Goal: Information Seeking & Learning: Learn about a topic

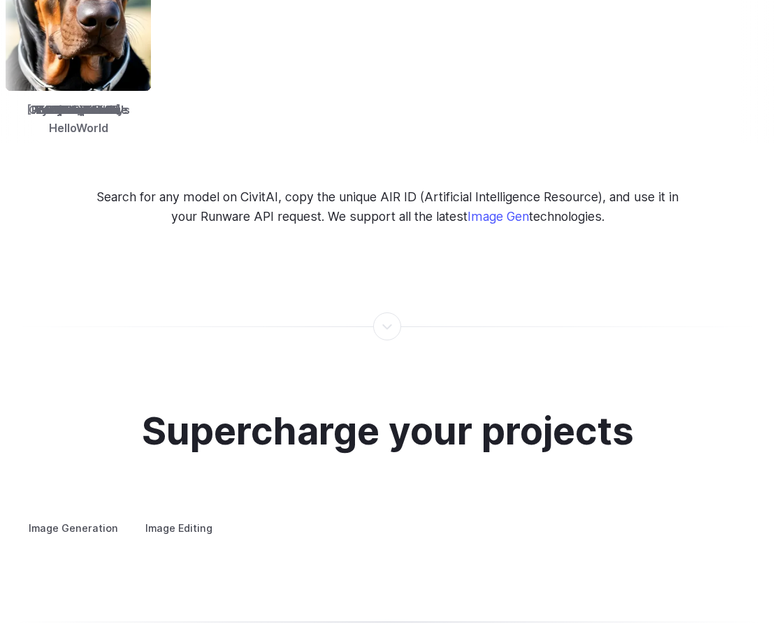
scroll to position [2604, 0]
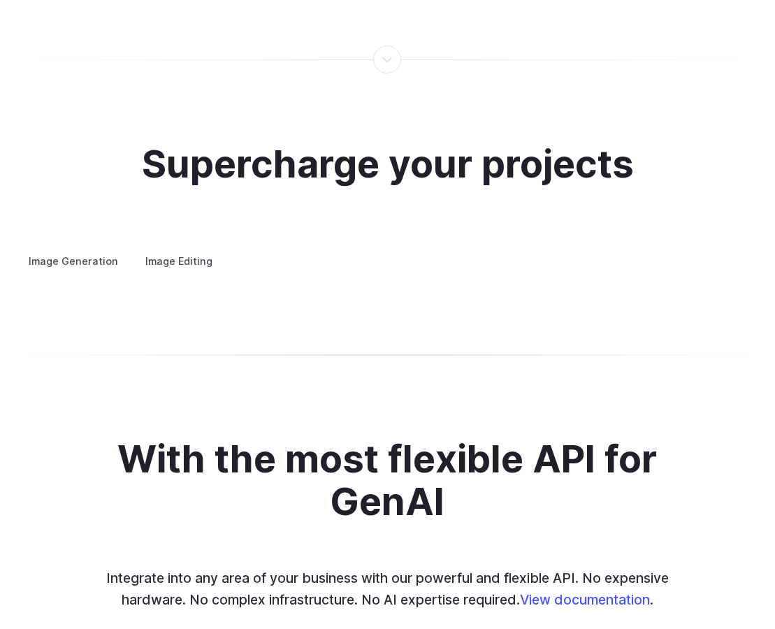
click at [0, 0] on summary "Concept design" at bounding box center [0, 0] width 0 height 0
click at [0, 0] on details "Custom avatars Create avatars in any style you desire – whether abstract, carto…" at bounding box center [0, 0] width 0 height 0
click at [0, 0] on summary "Custom avatars" at bounding box center [0, 0] width 0 height 0
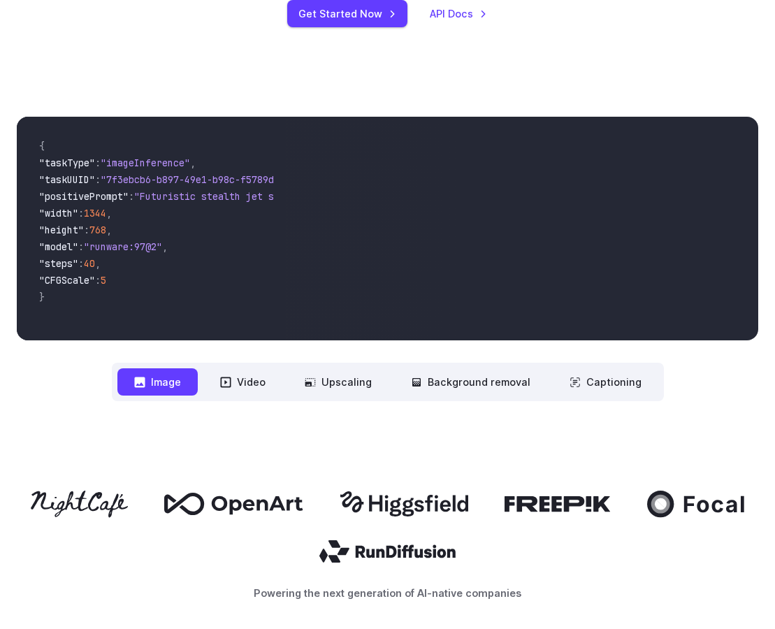
scroll to position [0, 0]
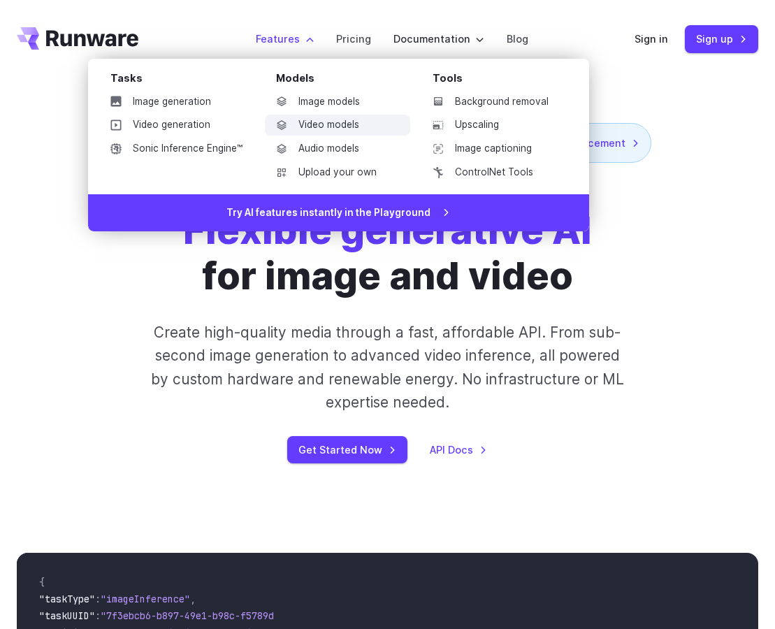
click at [328, 125] on link "Video models" at bounding box center [337, 125] width 145 height 21
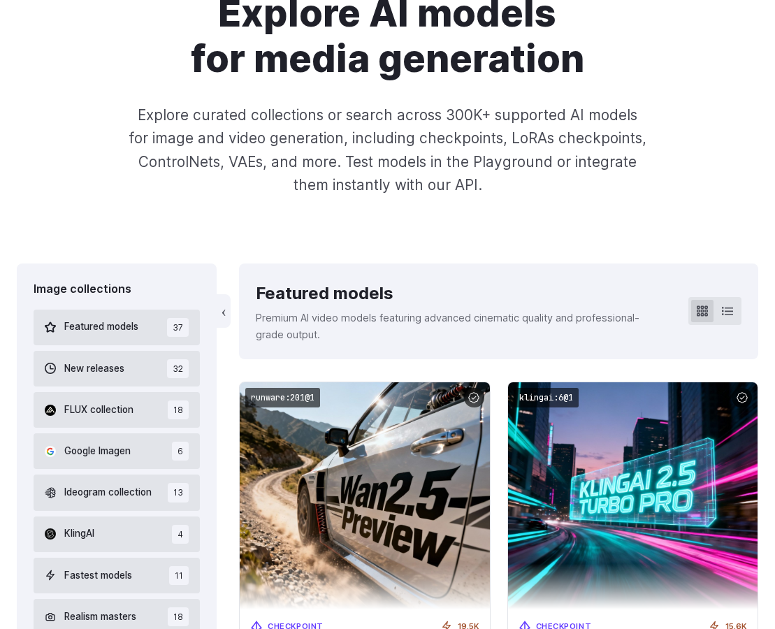
scroll to position [159, 0]
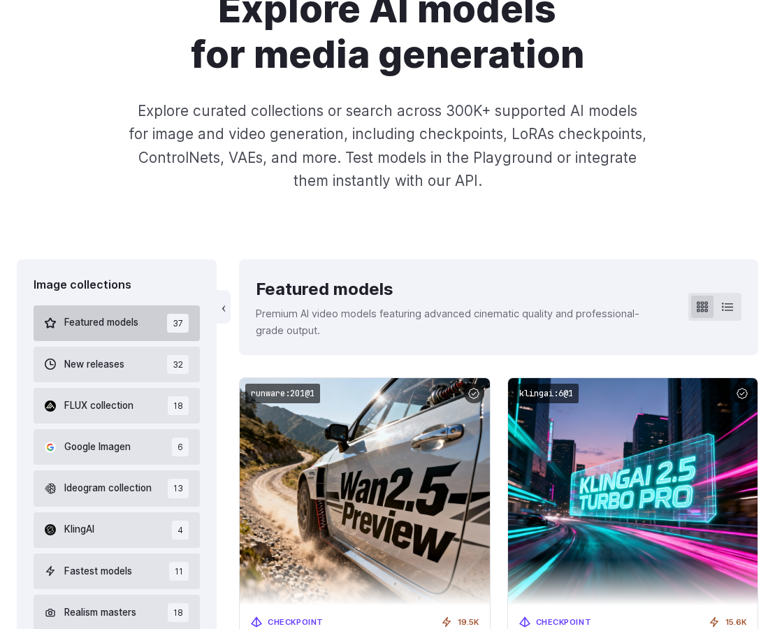
click at [145, 311] on button "Featured models 37" at bounding box center [117, 323] width 166 height 36
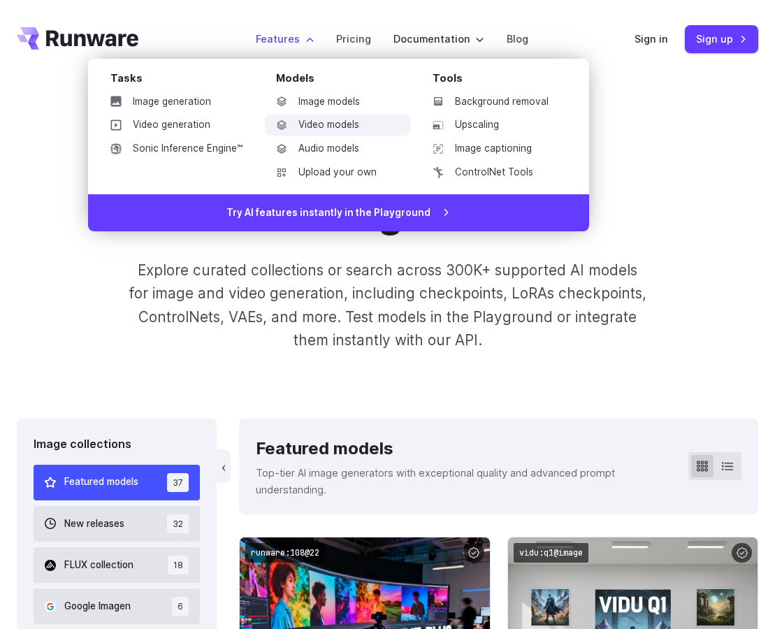
click at [339, 129] on link "Video models" at bounding box center [337, 125] width 145 height 21
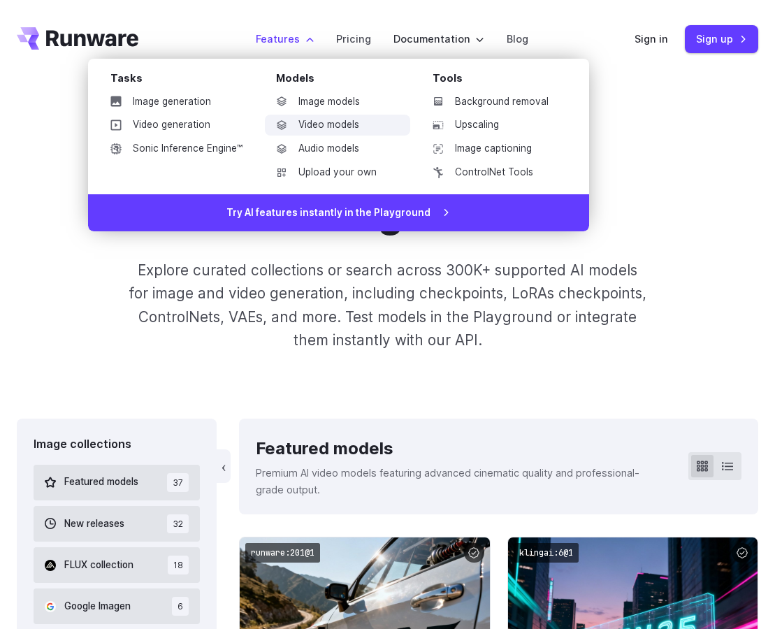
click at [331, 123] on link "Video models" at bounding box center [337, 125] width 145 height 21
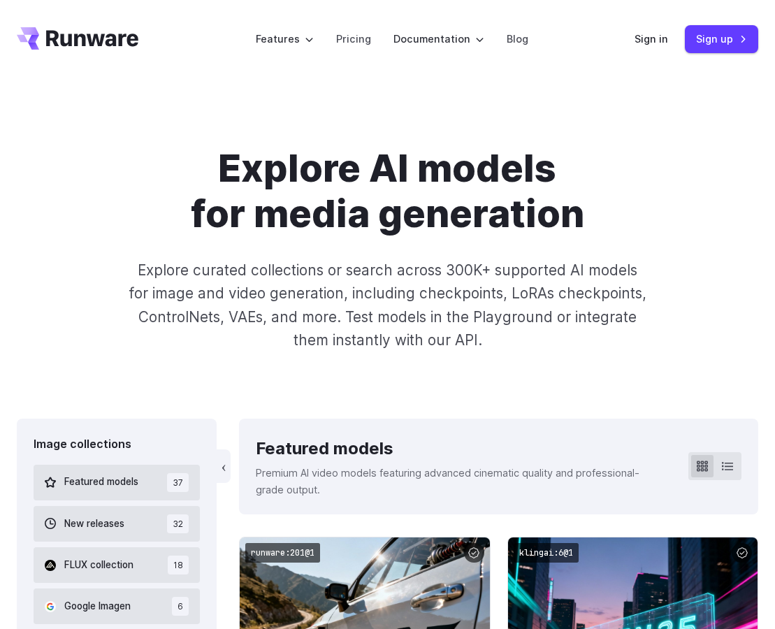
click at [407, 348] on p "Explore curated collections or search across 300K+ supported AI models for imag…" at bounding box center [387, 304] width 519 height 93
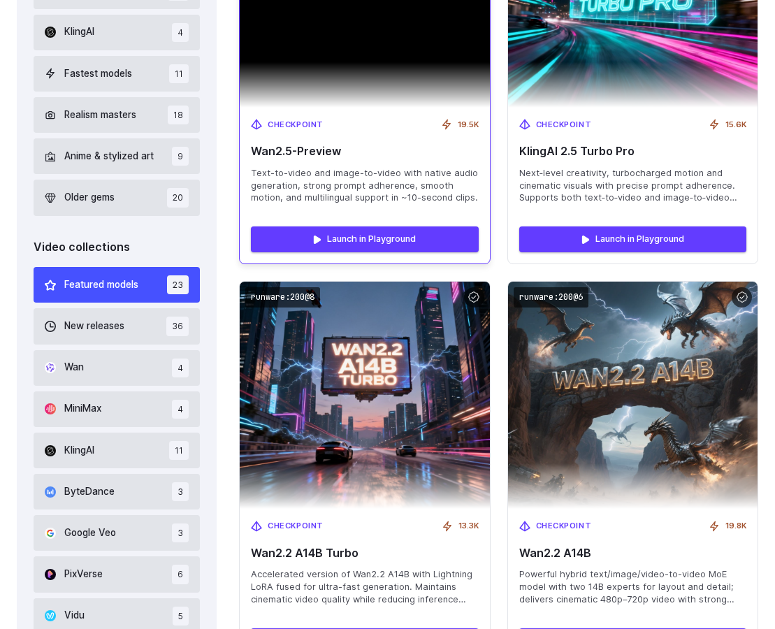
scroll to position [801, 0]
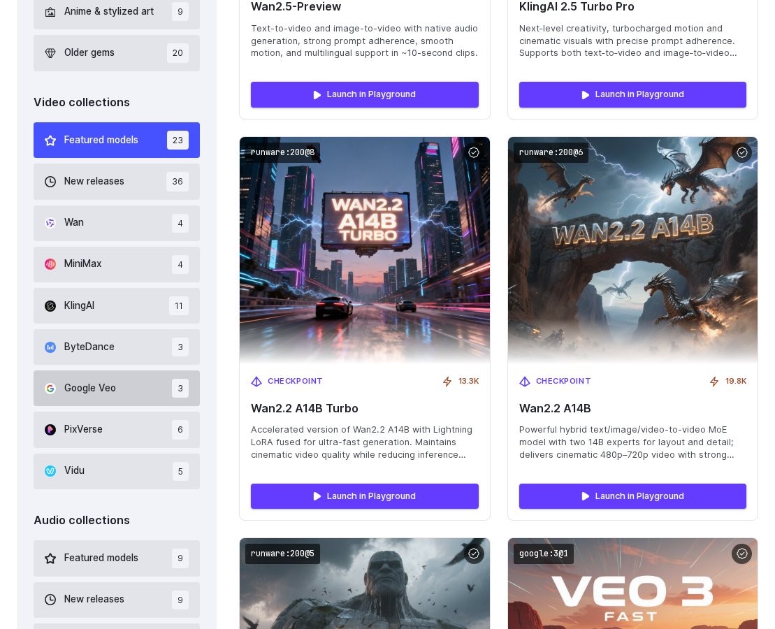
click at [119, 388] on button "Google Veo 3" at bounding box center [117, 388] width 166 height 36
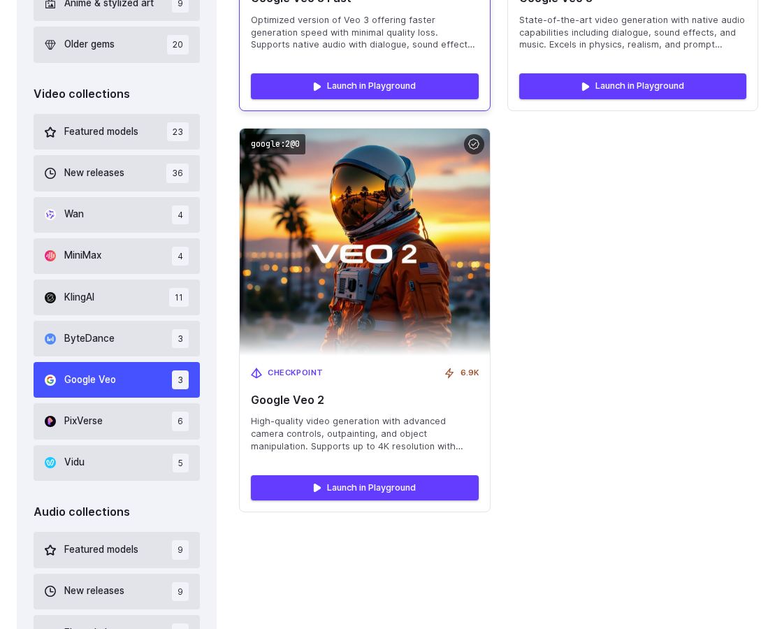
scroll to position [832, 0]
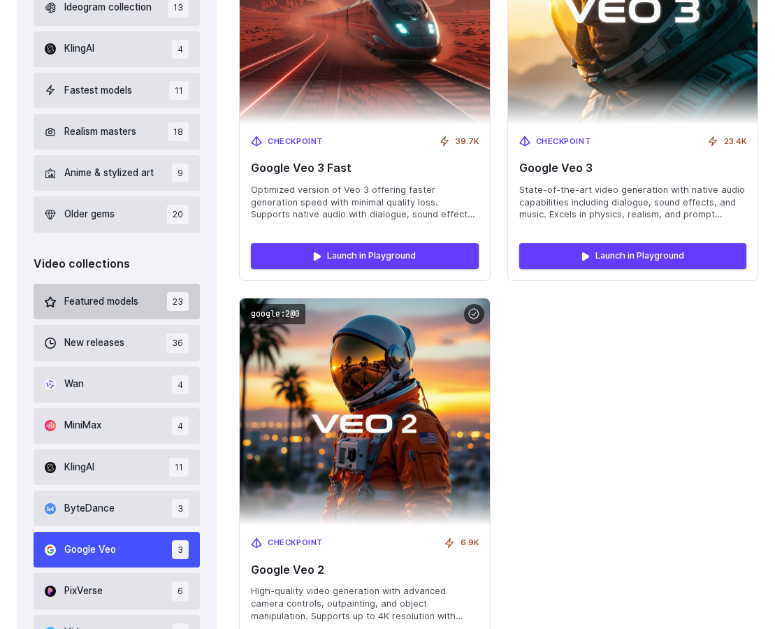
click at [105, 289] on button "Featured models 23" at bounding box center [117, 302] width 166 height 36
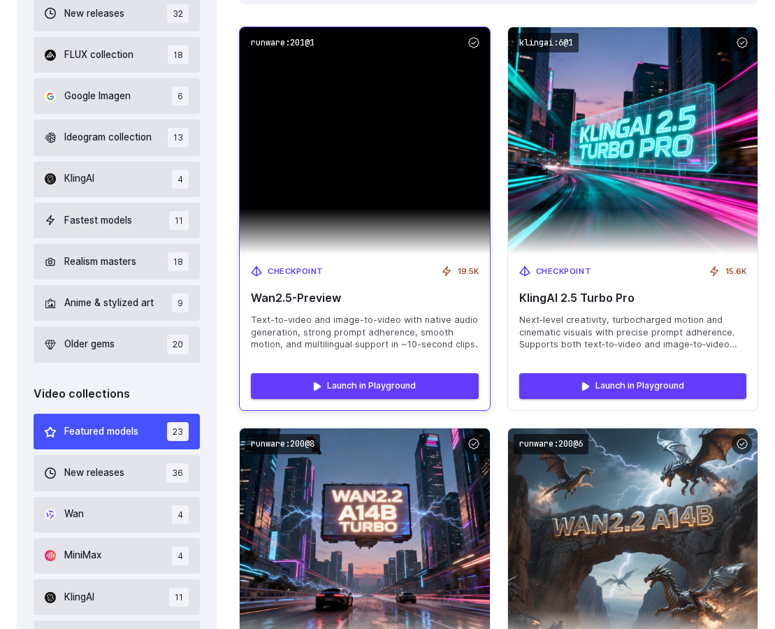
scroll to position [694, 0]
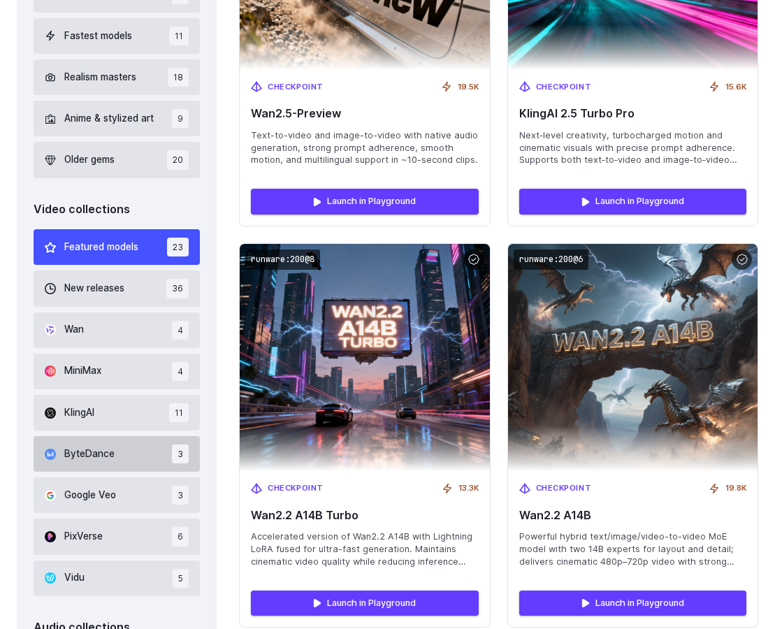
click at [99, 459] on span "ByteDance" at bounding box center [89, 453] width 50 height 15
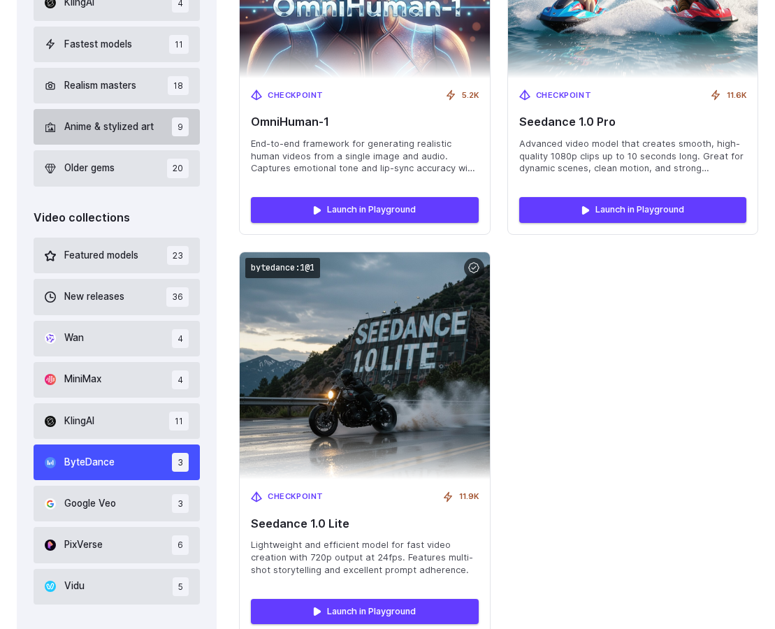
scroll to position [769, 0]
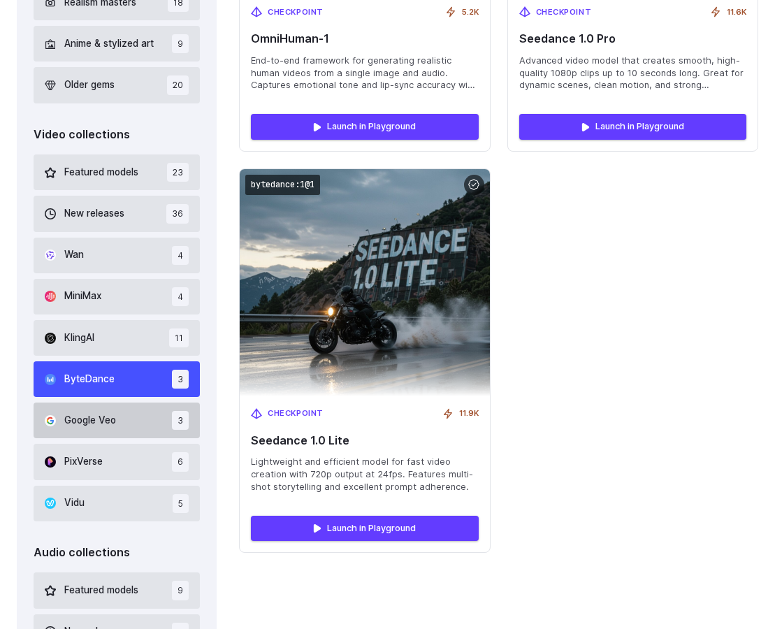
click at [145, 432] on button "Google Veo 3" at bounding box center [117, 420] width 166 height 36
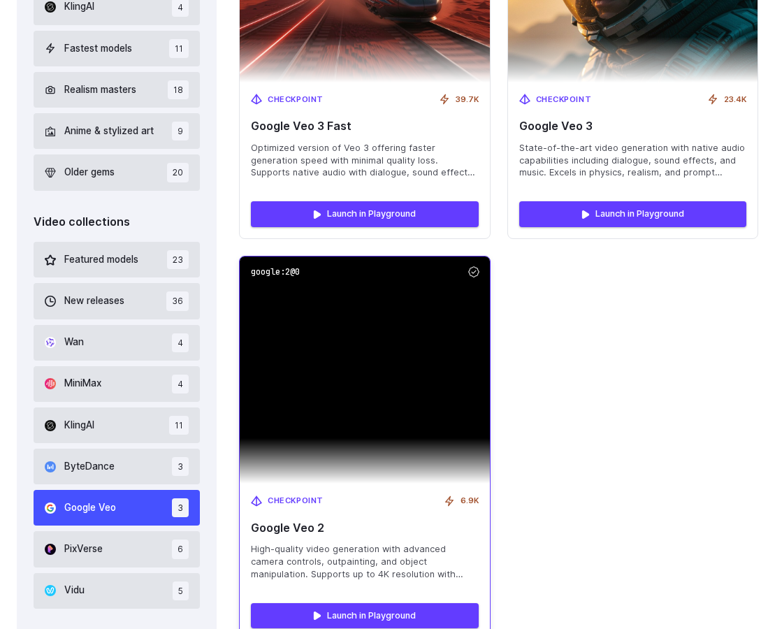
scroll to position [382, 0]
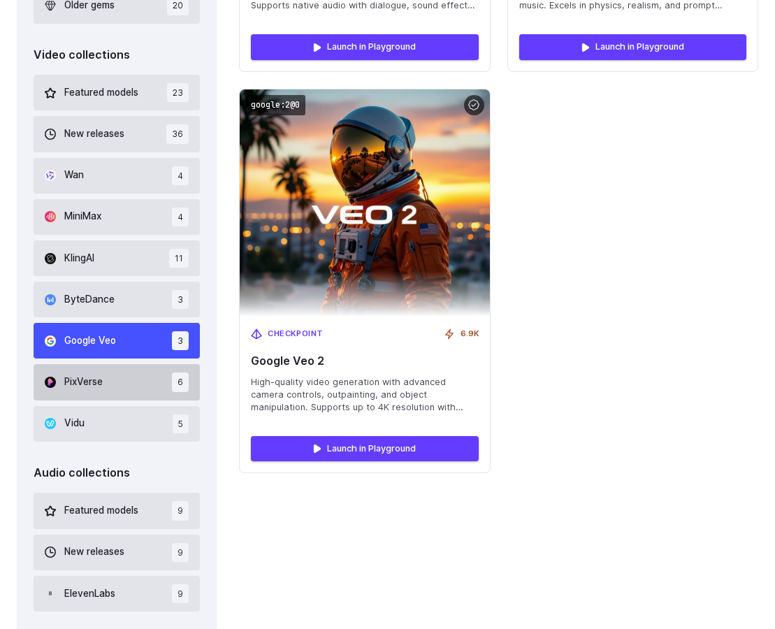
click at [124, 383] on button "PixVerse 6" at bounding box center [117, 382] width 166 height 36
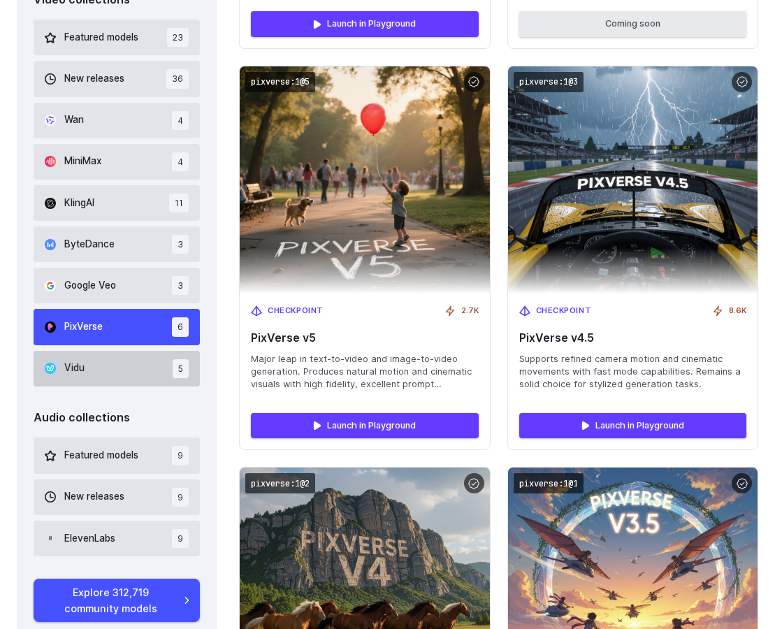
click at [110, 363] on button "Vidu 5" at bounding box center [117, 369] width 166 height 36
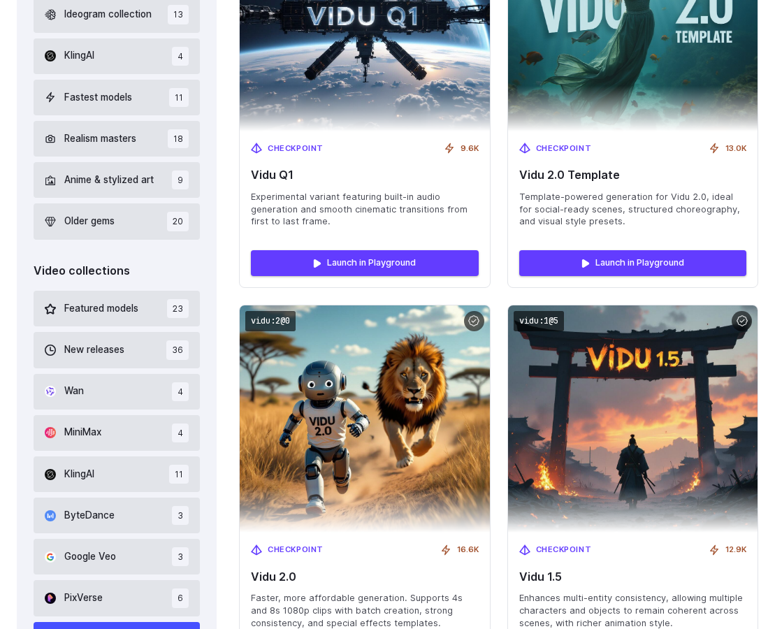
scroll to position [778, 0]
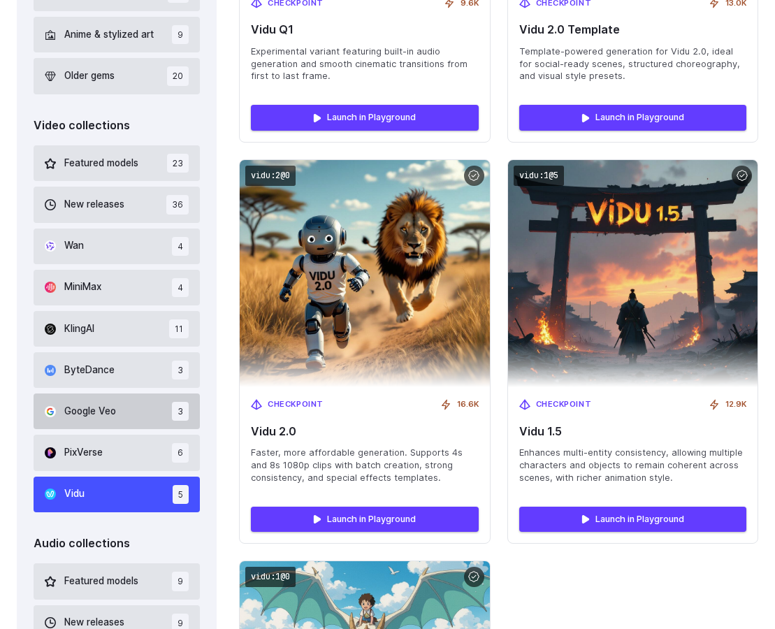
click at [107, 400] on button "Google Veo 3" at bounding box center [117, 411] width 166 height 36
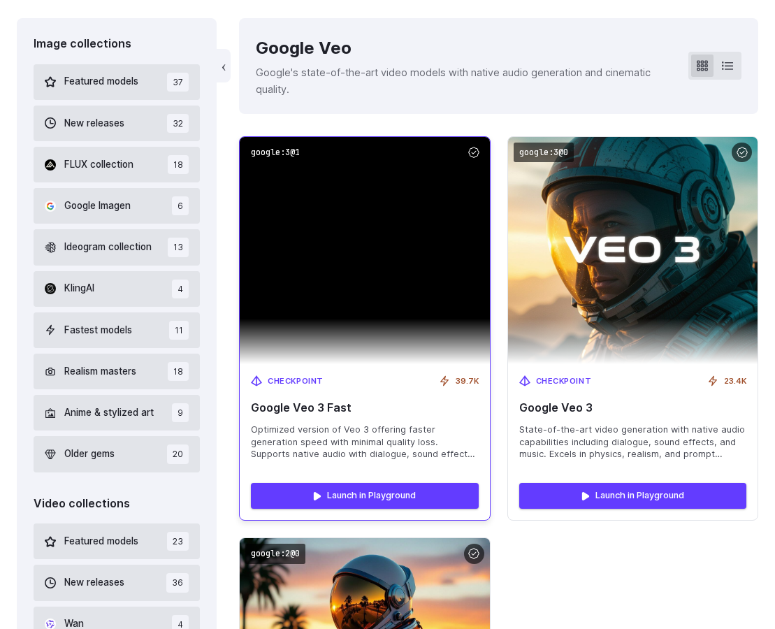
scroll to position [329, 0]
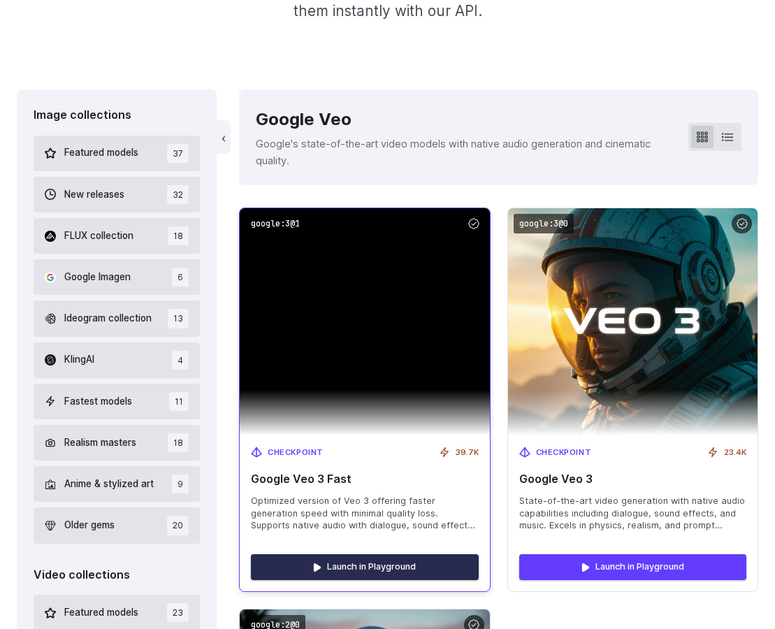
click at [403, 569] on link "Launch in Playground" at bounding box center [364, 566] width 227 height 25
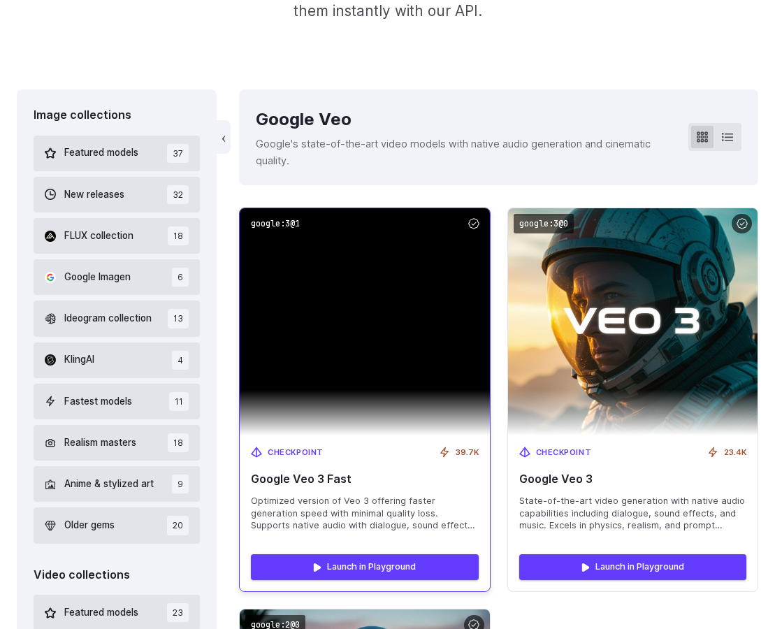
click at [365, 369] on img at bounding box center [364, 321] width 249 height 227
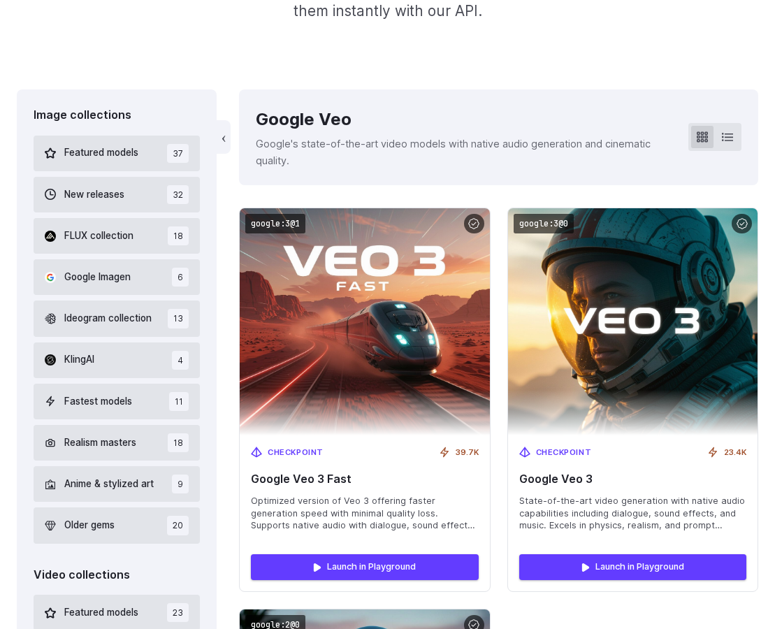
scroll to position [0, 0]
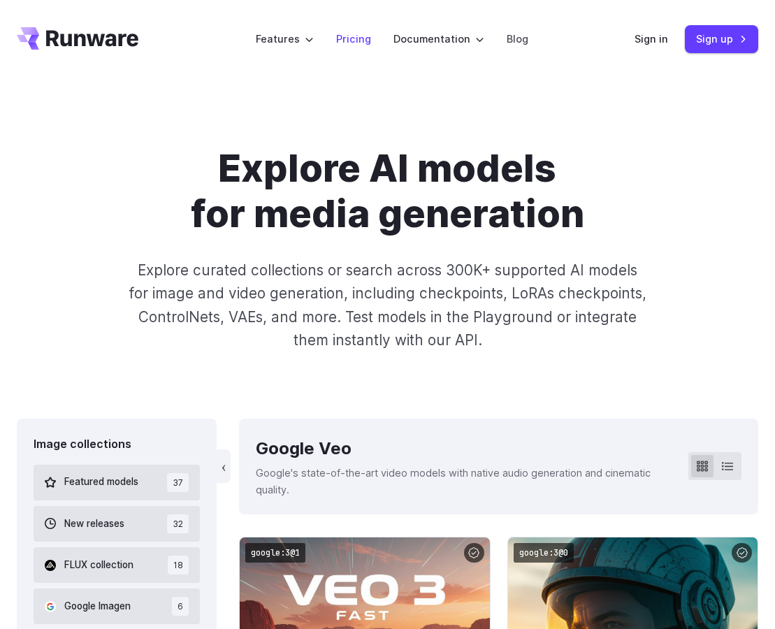
click at [358, 40] on link "Pricing" at bounding box center [353, 39] width 35 height 16
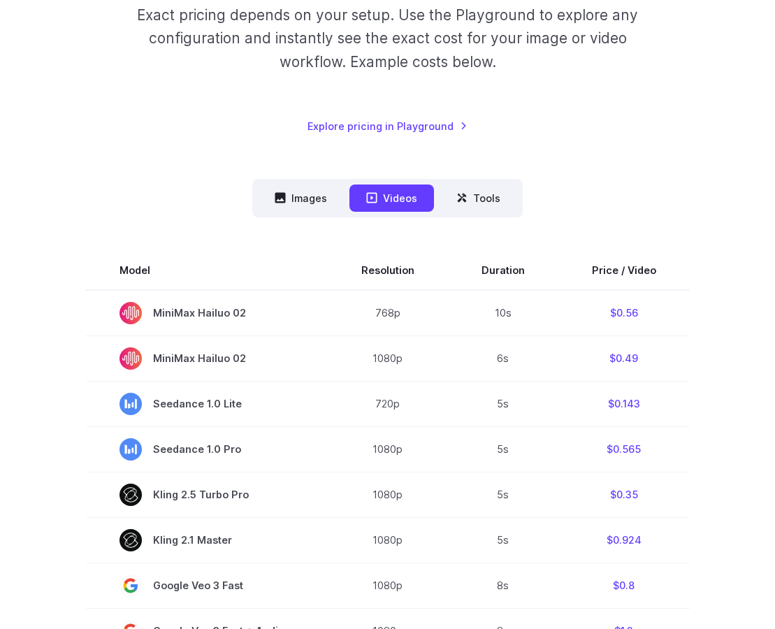
scroll to position [272, 0]
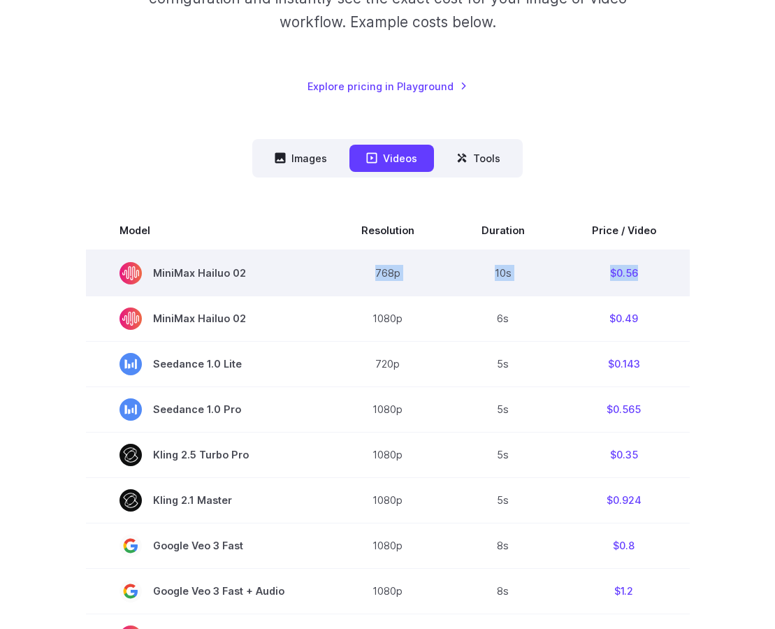
drag, startPoint x: 646, startPoint y: 271, endPoint x: 354, endPoint y: 270, distance: 292.0
click at [354, 270] on tr "MiniMax Hailuo 02 768p 10s $0.56" at bounding box center [387, 273] width 603 height 46
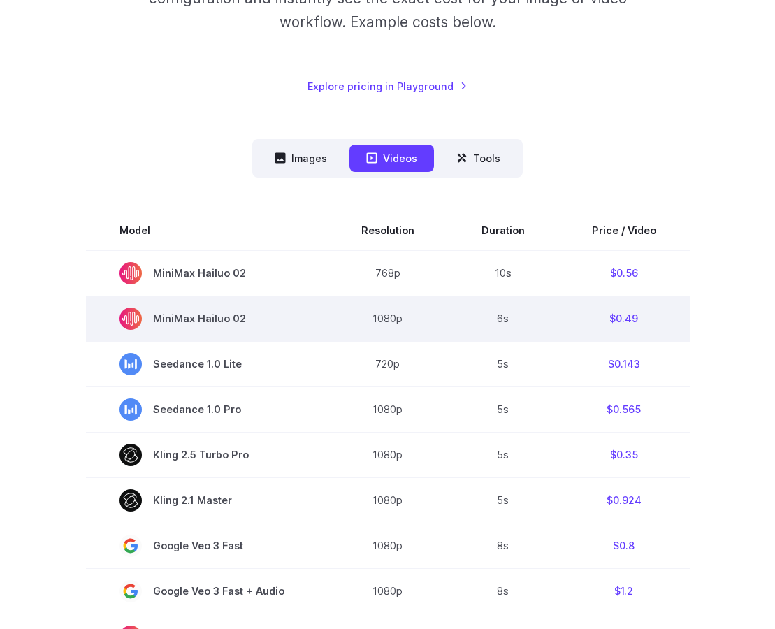
click at [389, 302] on td "1080p" at bounding box center [388, 317] width 120 height 45
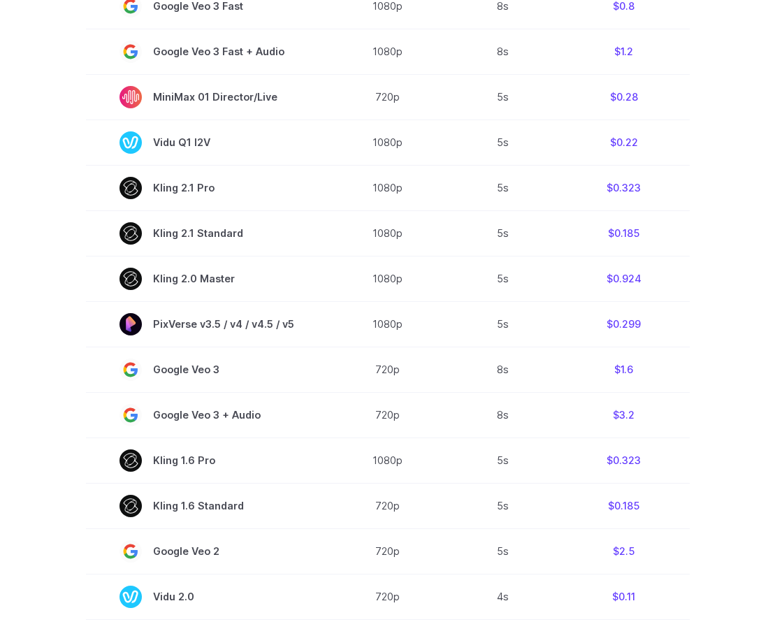
scroll to position [793, 0]
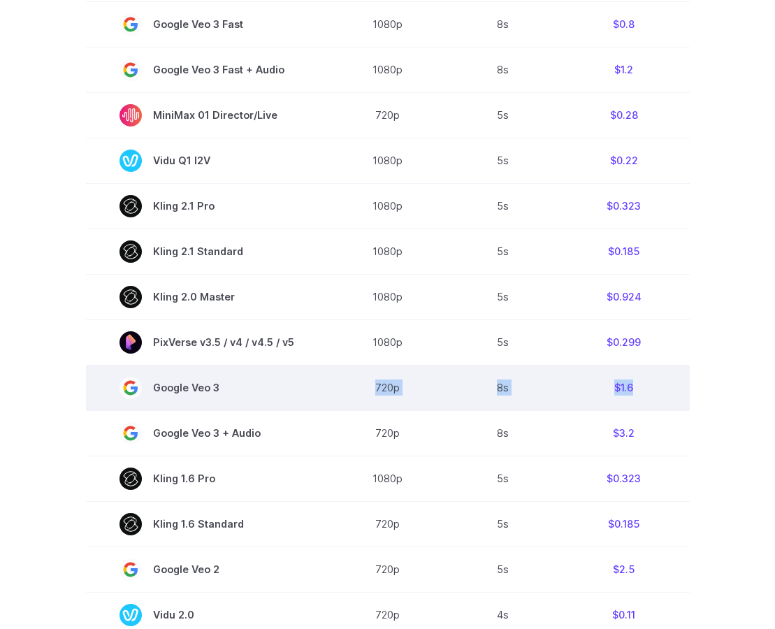
drag, startPoint x: 331, startPoint y: 393, endPoint x: 664, endPoint y: 395, distance: 333.2
click at [664, 395] on tr "Google Veo 3 720p 8s $1.6" at bounding box center [387, 387] width 603 height 45
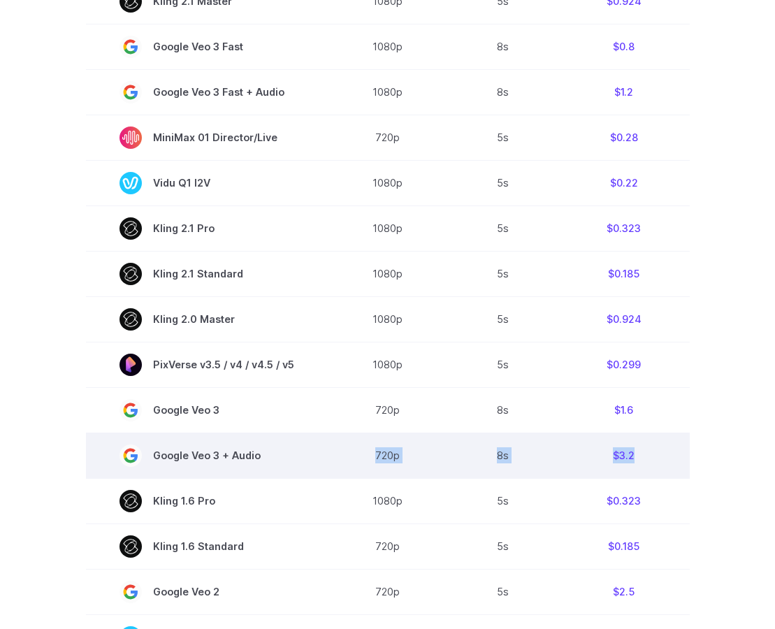
drag, startPoint x: 372, startPoint y: 454, endPoint x: 628, endPoint y: 454, distance: 255.6
click at [630, 458] on tr "Google Veo 3 + Audio 720p 8s $3.2" at bounding box center [387, 454] width 603 height 45
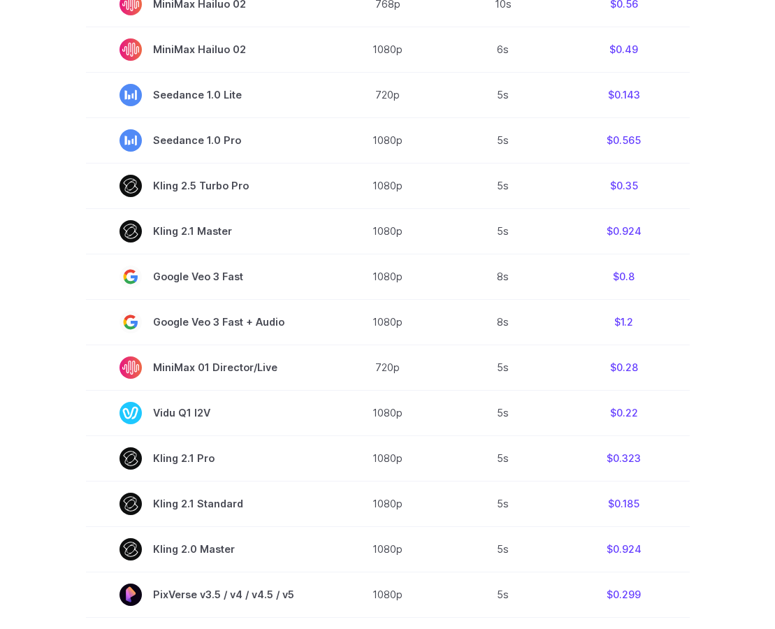
scroll to position [491, 0]
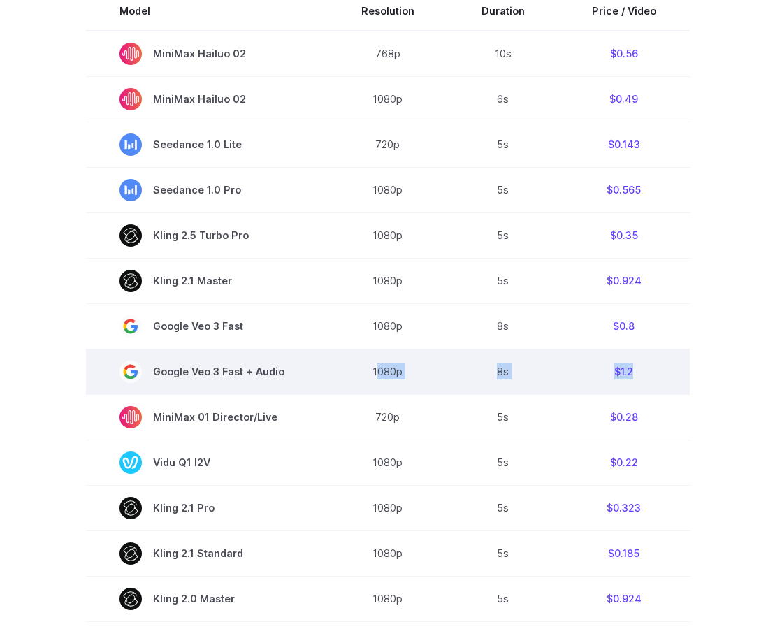
drag, startPoint x: 378, startPoint y: 373, endPoint x: 642, endPoint y: 372, distance: 264.0
click at [642, 372] on tr "Google Veo 3 Fast + Audio 1080p 8s $1.2" at bounding box center [387, 371] width 603 height 45
click at [642, 372] on td "$1.2" at bounding box center [623, 371] width 131 height 45
drag, startPoint x: 652, startPoint y: 372, endPoint x: 350, endPoint y: 378, distance: 301.8
click at [335, 372] on tr "Google Veo 3 Fast + Audio 1080p 8s $1.2" at bounding box center [387, 371] width 603 height 45
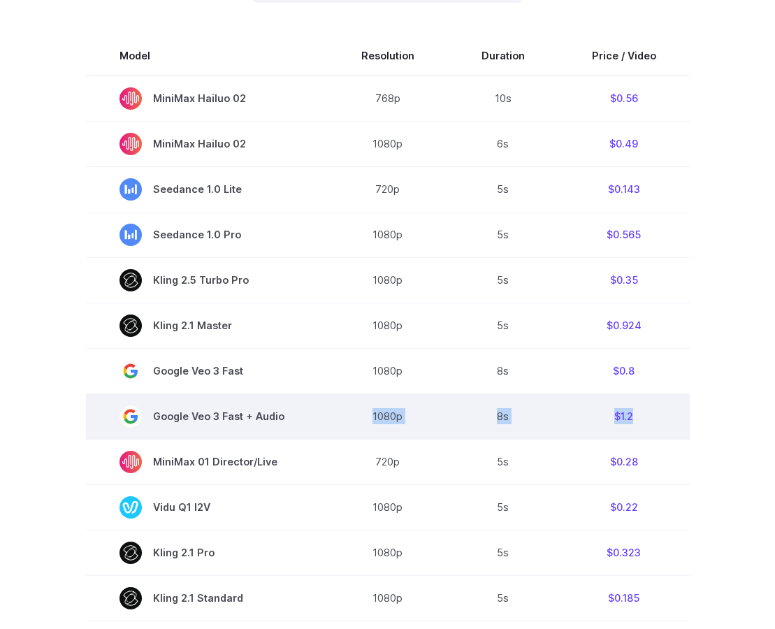
scroll to position [455, 0]
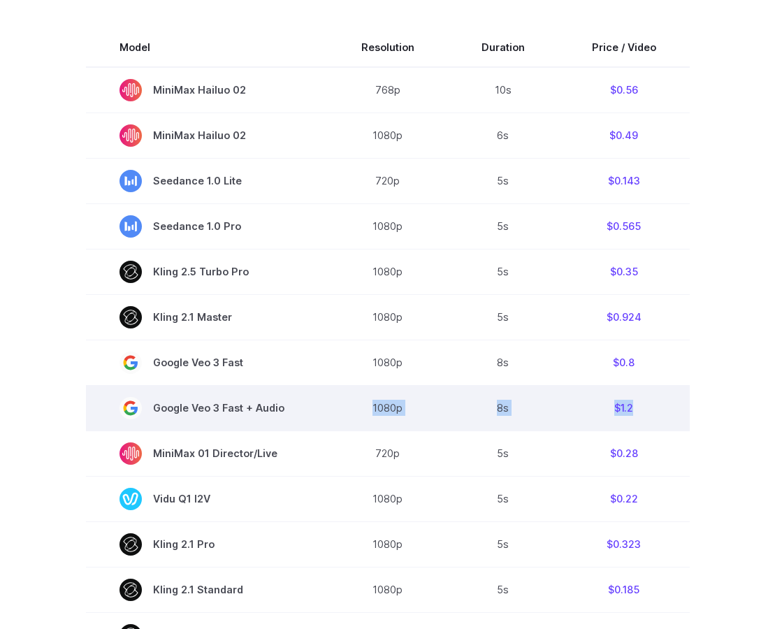
click at [564, 408] on td "$1.2" at bounding box center [623, 407] width 131 height 45
click at [217, 407] on span "Google Veo 3 Fast + Audio" at bounding box center [206, 408] width 175 height 22
click at [130, 412] on rect at bounding box center [130, 408] width 22 height 22
click at [249, 407] on span "Google Veo 3 Fast + Audio" at bounding box center [206, 408] width 175 height 22
click at [623, 405] on td "$1.2" at bounding box center [623, 407] width 131 height 45
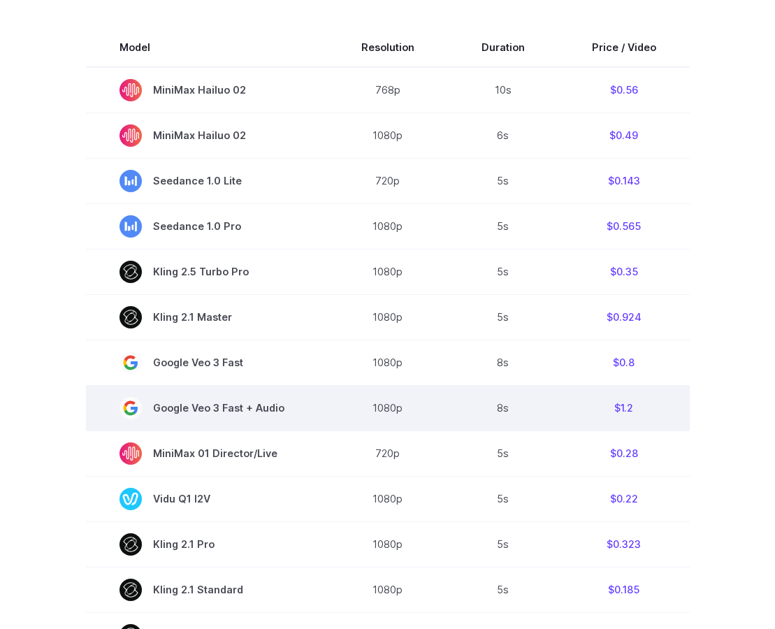
click at [617, 404] on td "$1.2" at bounding box center [623, 407] width 131 height 45
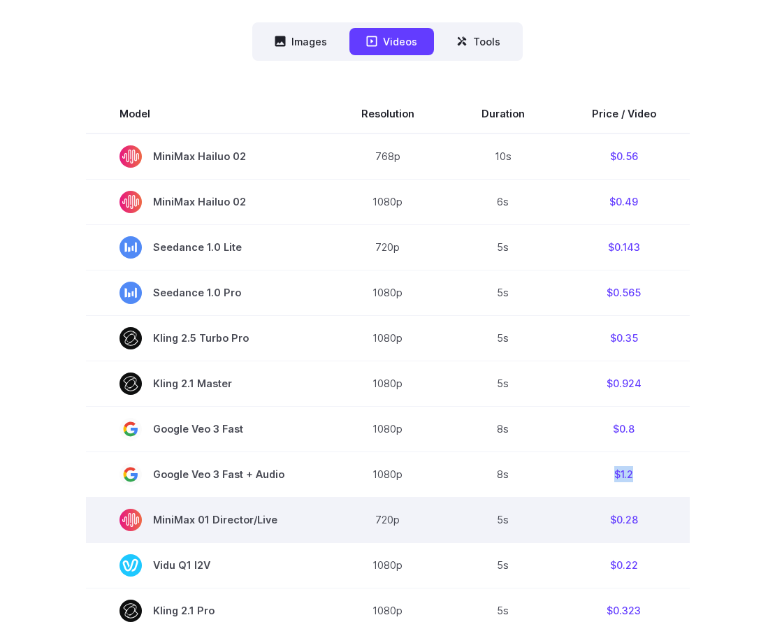
scroll to position [376, 0]
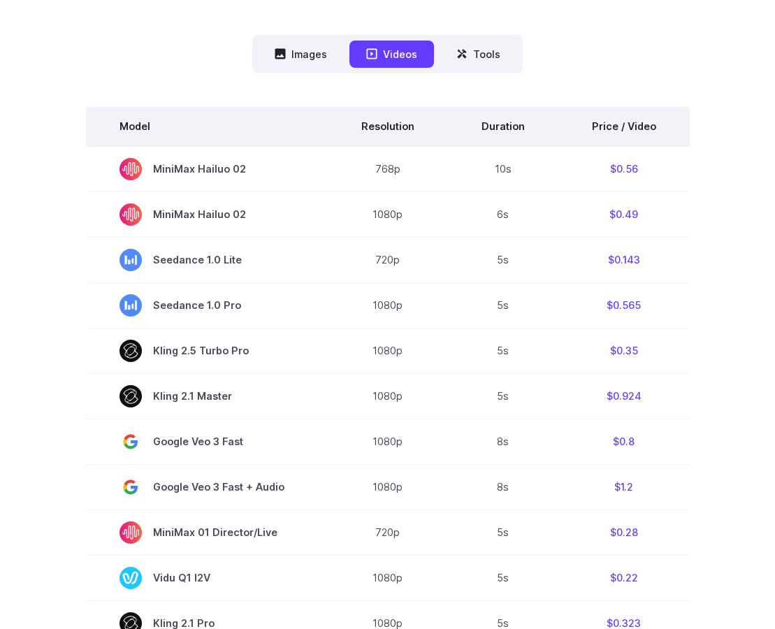
click at [513, 132] on th "Duration" at bounding box center [503, 126] width 110 height 39
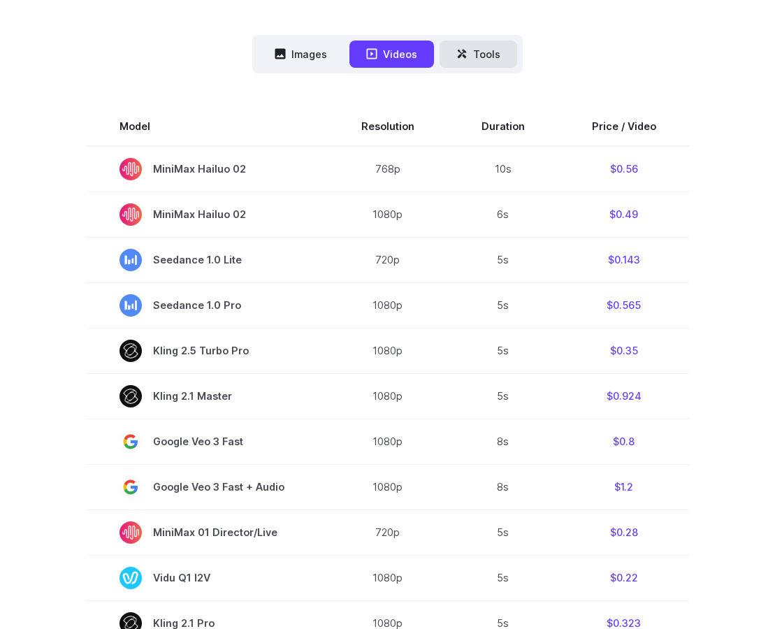
click at [487, 52] on button "Tools" at bounding box center [478, 54] width 78 height 27
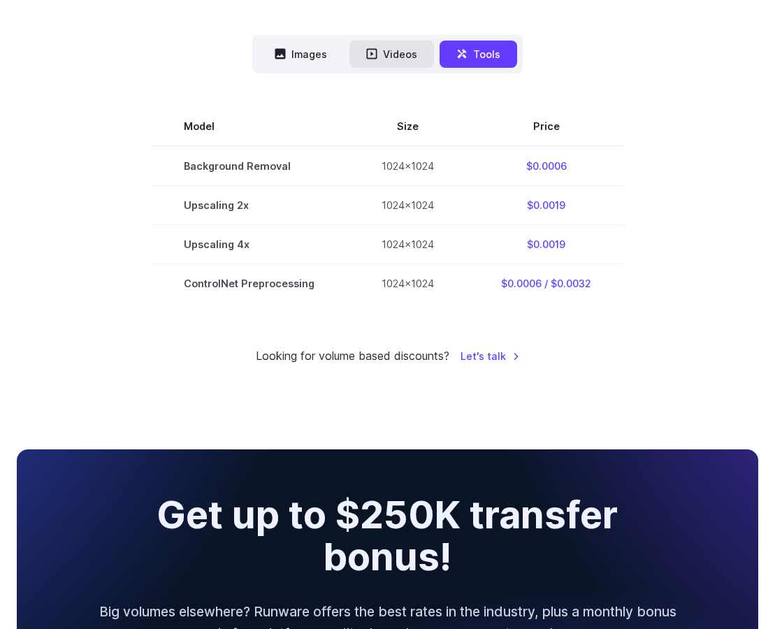
click at [394, 54] on button "Videos" at bounding box center [391, 54] width 85 height 27
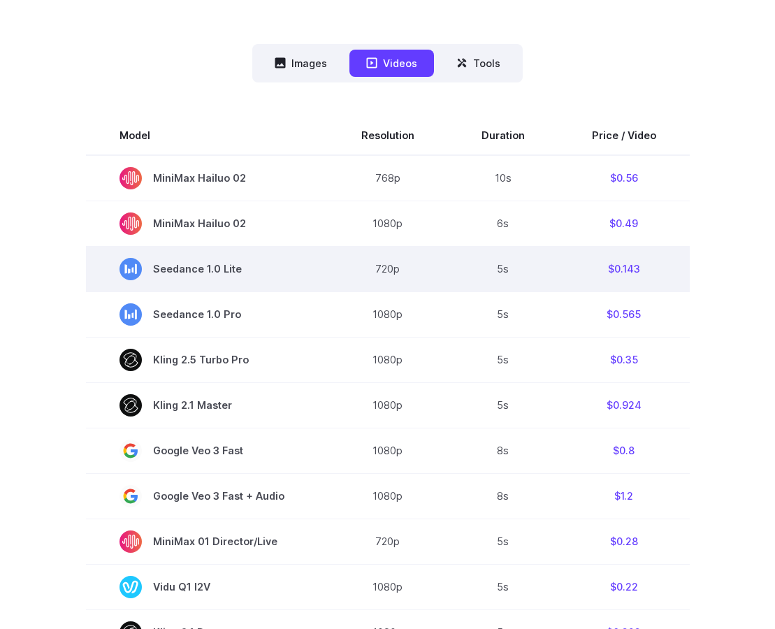
scroll to position [363, 0]
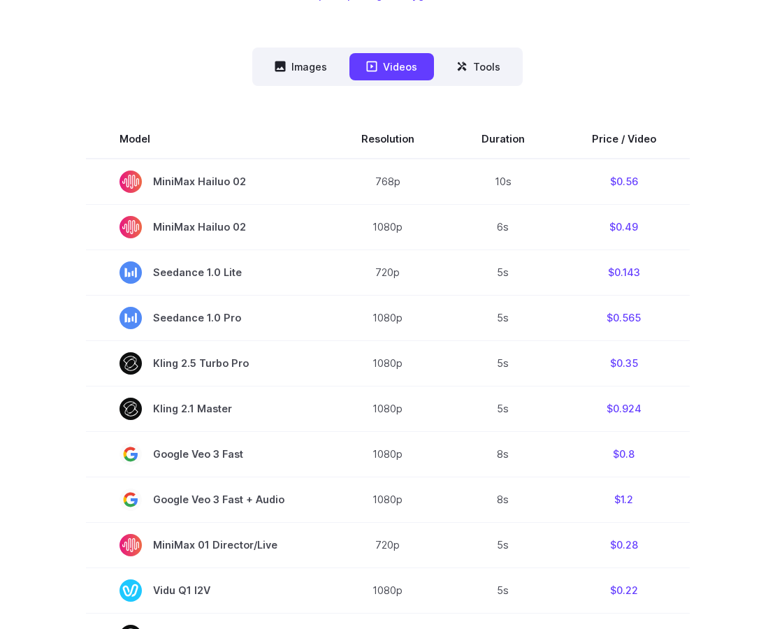
click at [495, 98] on div "Model Size Steps Price / Image FLUX.1 [schnell] 1024x1024 4 $0.0013 FLUX.1 [dev…" at bounding box center [387, 599] width 741 height 1026
click at [495, 86] on div "Model Size Steps Price / Image FLUX.1 [schnell] 1024x1024 4 $0.0013 FLUX.1 [dev…" at bounding box center [387, 599] width 741 height 1026
click at [495, 68] on button "Tools" at bounding box center [478, 66] width 78 height 27
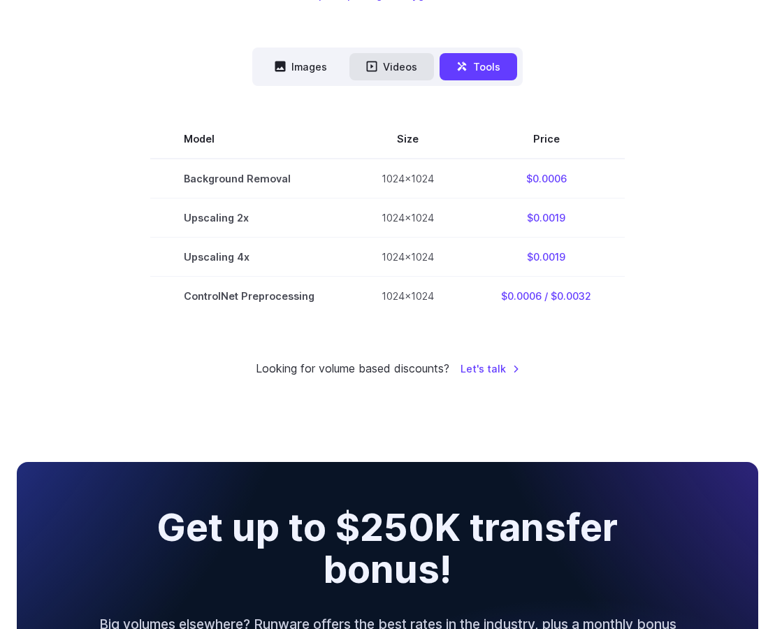
click at [381, 69] on button "Videos" at bounding box center [391, 66] width 85 height 27
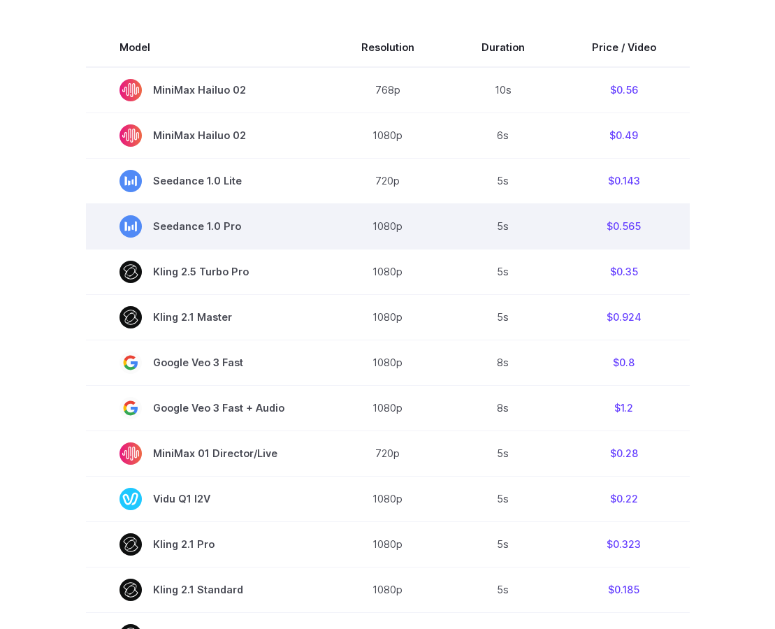
scroll to position [661, 0]
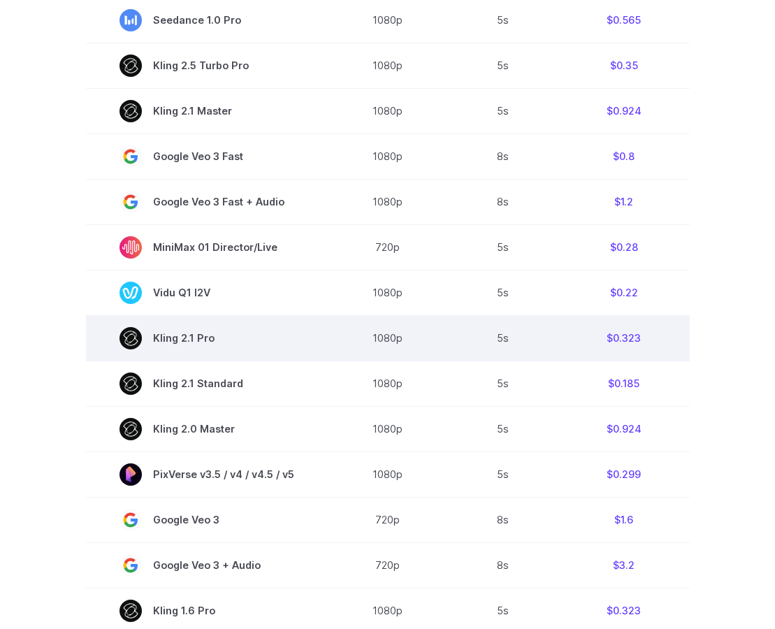
click at [330, 321] on td "1080p" at bounding box center [388, 337] width 120 height 45
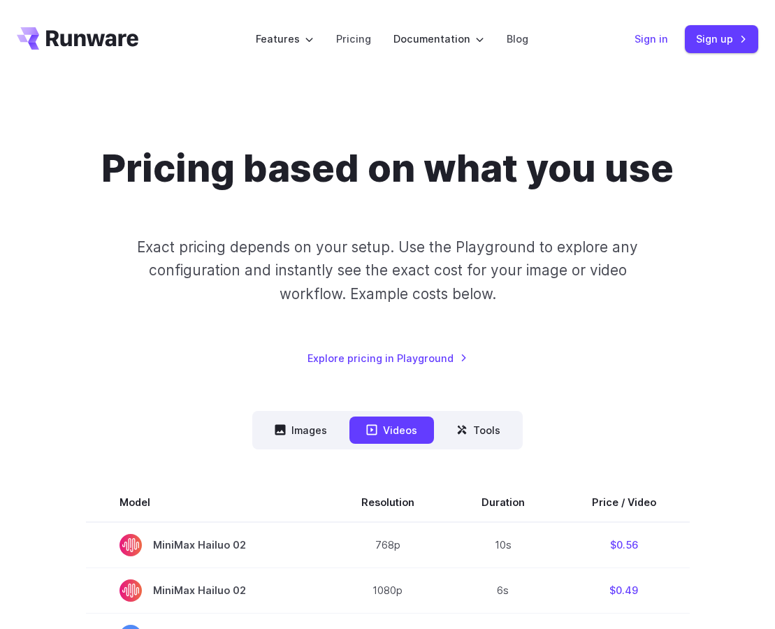
click at [647, 34] on link "Sign in" at bounding box center [651, 39] width 34 height 16
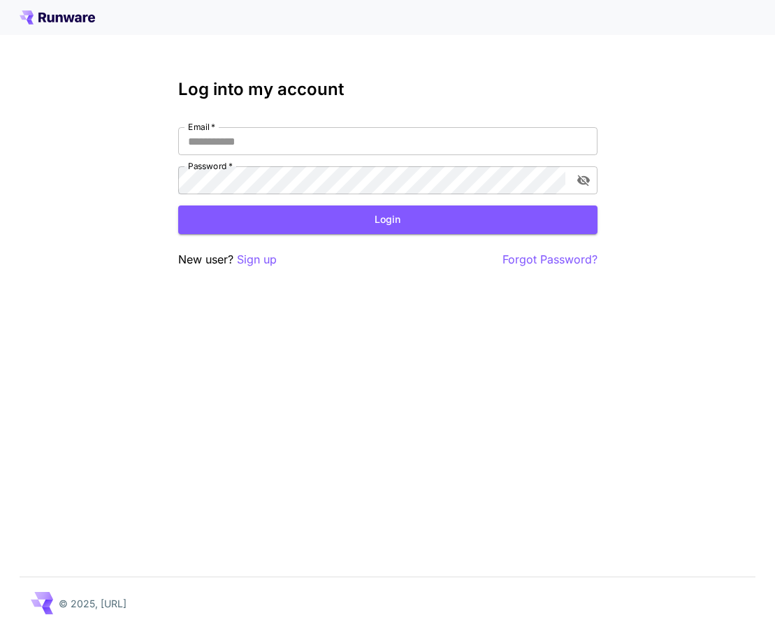
click at [293, 123] on div "Log into my account Email   * Email   * Password   * Password   * Login New use…" at bounding box center [387, 174] width 419 height 189
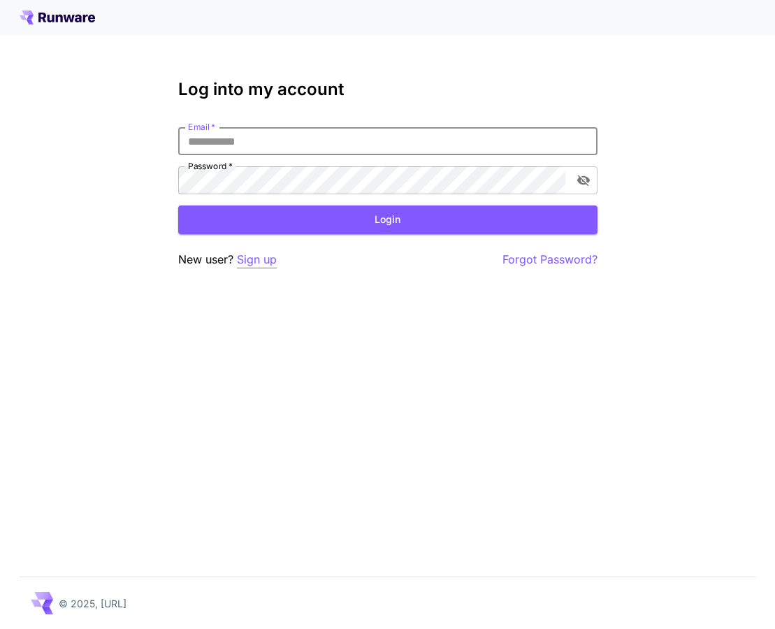
click at [254, 258] on p "Sign up" at bounding box center [257, 259] width 40 height 17
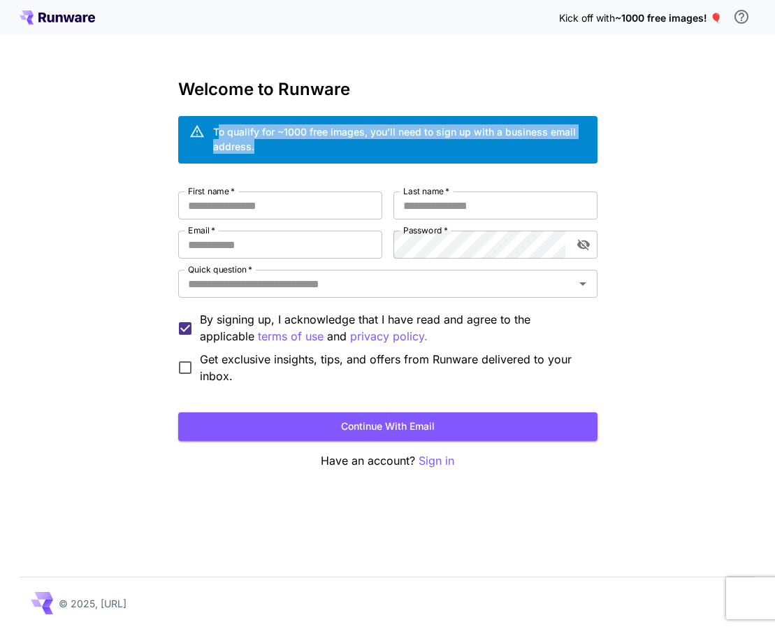
drag, startPoint x: 220, startPoint y: 131, endPoint x: 307, endPoint y: 146, distance: 88.0
click at [307, 146] on div "To qualify for ~1000 free images, you’ll need to sign up with a business email …" at bounding box center [399, 138] width 373 height 29
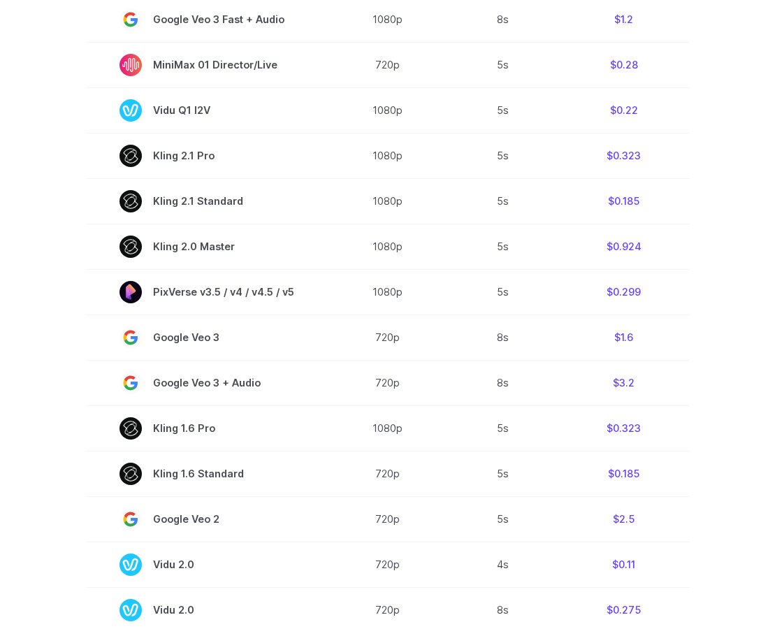
scroll to position [830, 0]
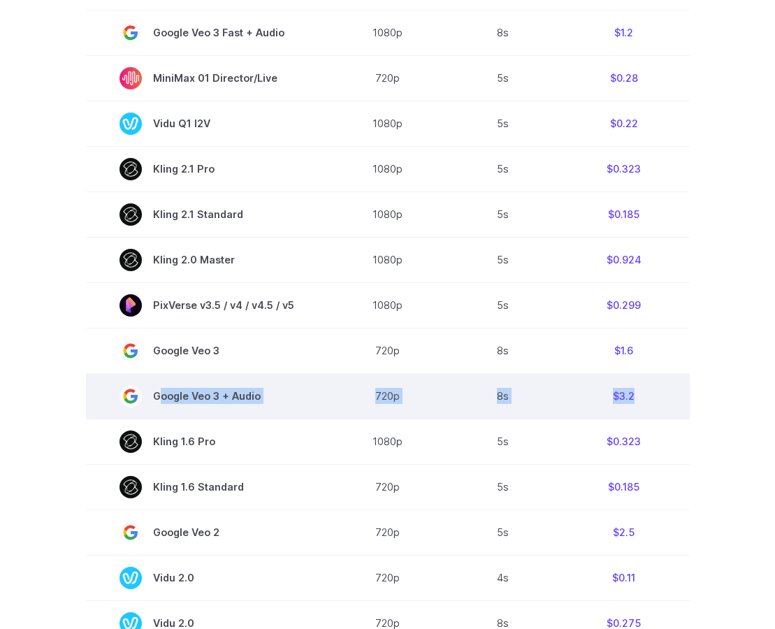
drag, startPoint x: 654, startPoint y: 405, endPoint x: 137, endPoint y: 396, distance: 517.0
click at [137, 396] on tr "Google Veo 3 + Audio 720p 8s $3.2" at bounding box center [387, 395] width 603 height 45
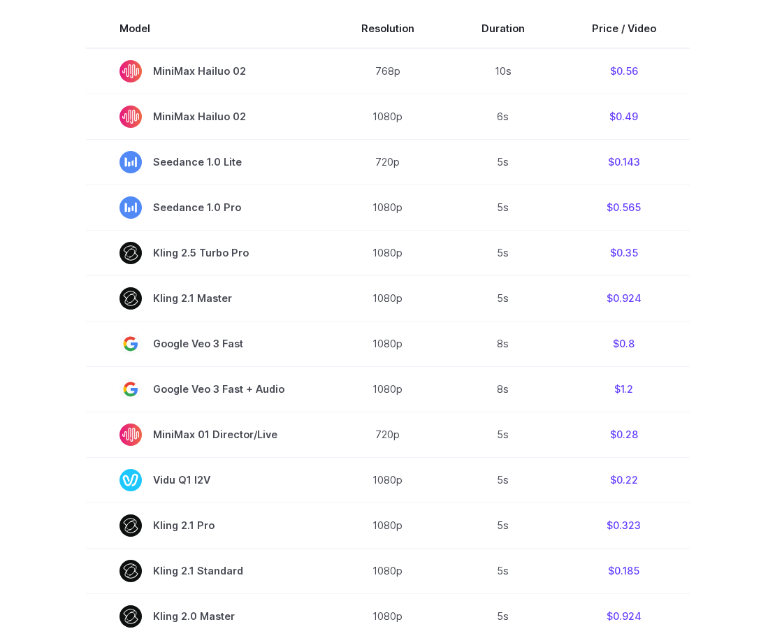
scroll to position [470, 0]
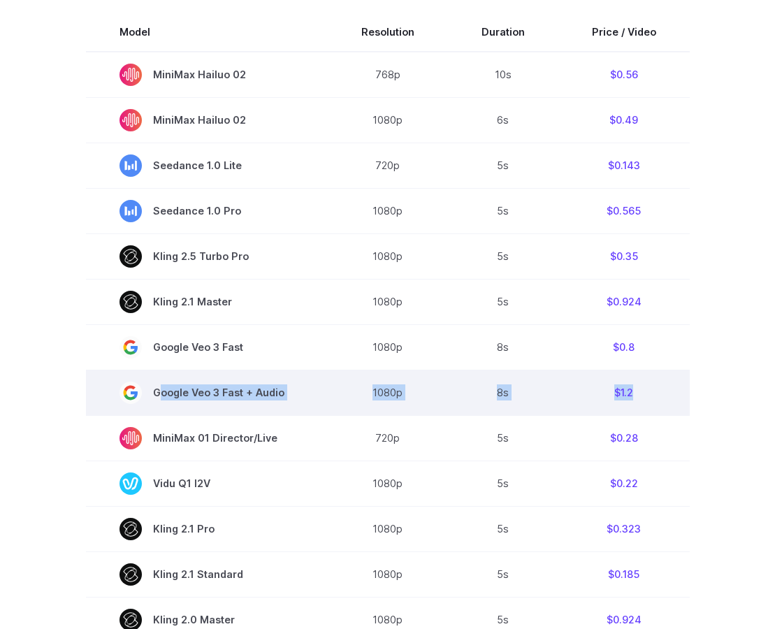
drag, startPoint x: 137, startPoint y: 396, endPoint x: 654, endPoint y: 394, distance: 516.9
click at [654, 394] on tr "Google Veo 3 Fast + Audio 1080p 8s $1.2" at bounding box center [387, 391] width 603 height 45
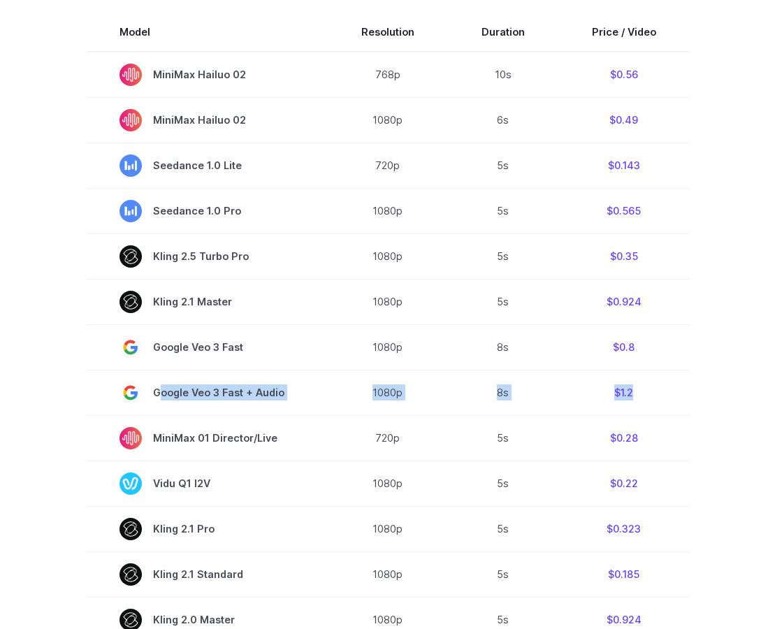
copy tr "Google Veo 3 Fast + Audio 1080p 8s $1.2"
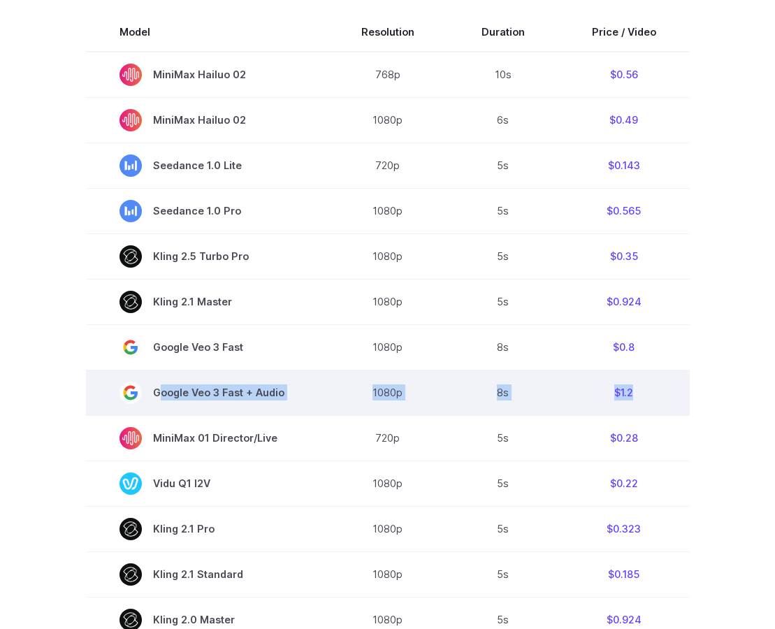
click at [534, 397] on td "8s" at bounding box center [503, 391] width 110 height 45
drag, startPoint x: 507, startPoint y: 393, endPoint x: 496, endPoint y: 393, distance: 11.2
click at [496, 393] on td "8s" at bounding box center [503, 391] width 110 height 45
click at [514, 397] on td "8s" at bounding box center [503, 391] width 110 height 45
click at [624, 390] on td "$1.2" at bounding box center [623, 391] width 131 height 45
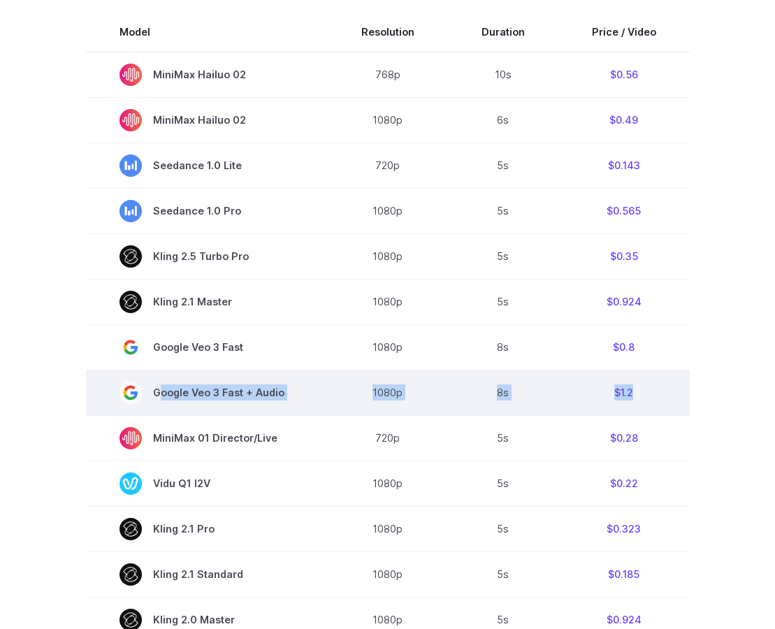
drag, startPoint x: 655, startPoint y: 395, endPoint x: 201, endPoint y: 379, distance: 454.3
click at [200, 379] on tr "Google Veo 3 Fast + Audio 1080p 8s $1.2" at bounding box center [387, 391] width 603 height 45
click at [287, 388] on span "Google Veo 3 Fast + Audio" at bounding box center [206, 392] width 175 height 22
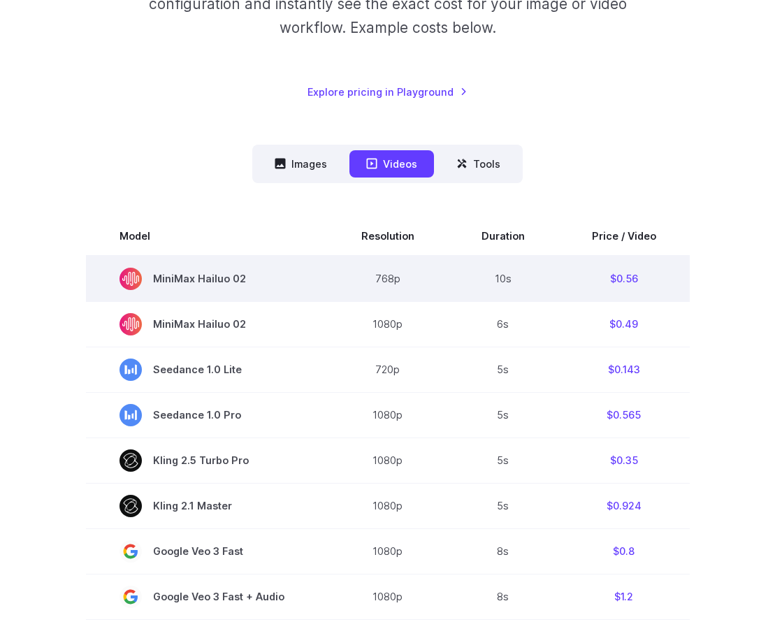
scroll to position [291, 0]
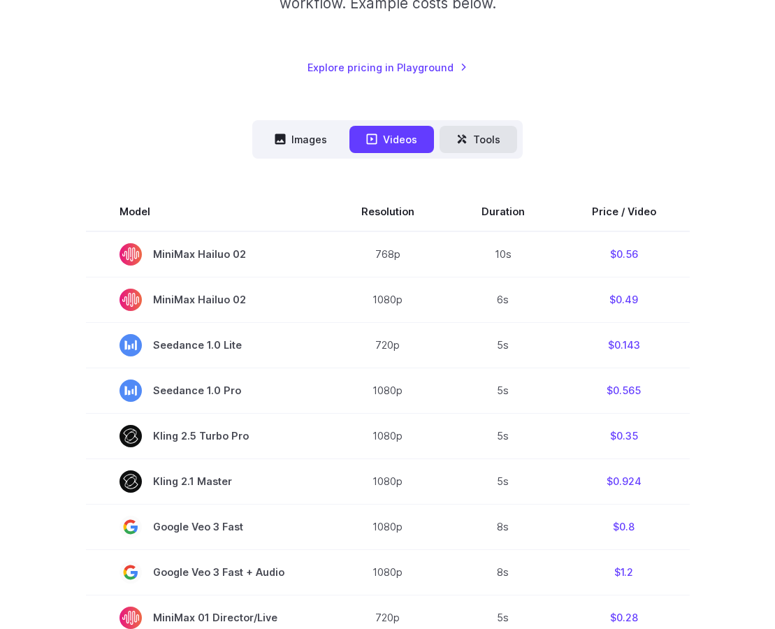
click at [464, 139] on icon at bounding box center [461, 138] width 11 height 11
click at [327, 129] on button "Images" at bounding box center [301, 139] width 86 height 27
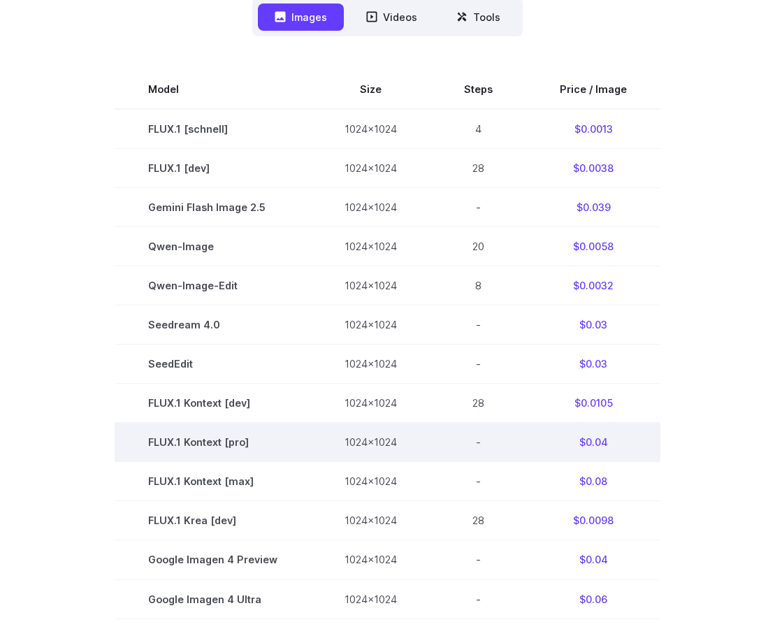
scroll to position [262, 0]
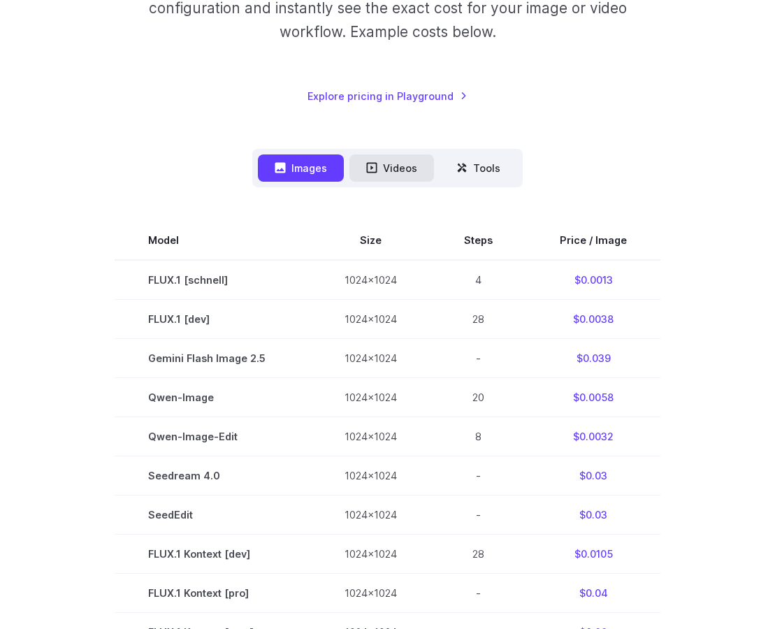
click at [383, 165] on button "Videos" at bounding box center [391, 167] width 85 height 27
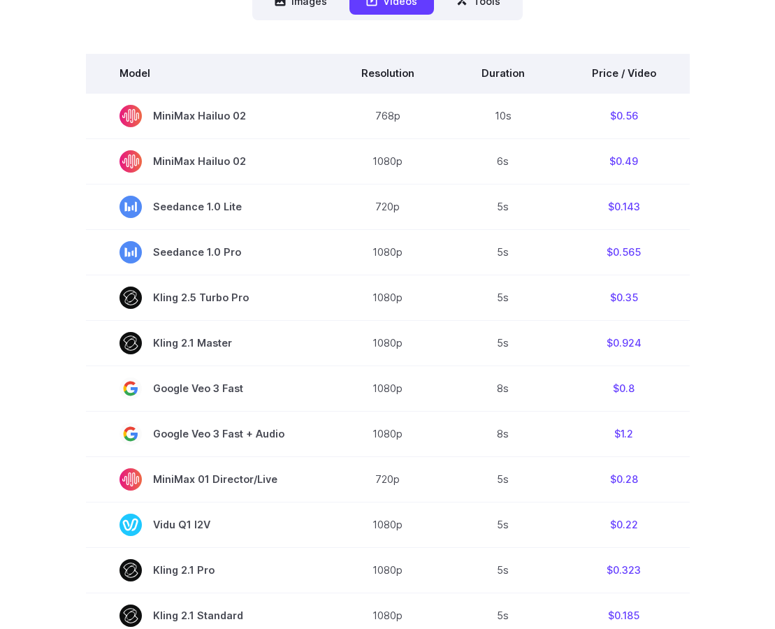
scroll to position [187, 0]
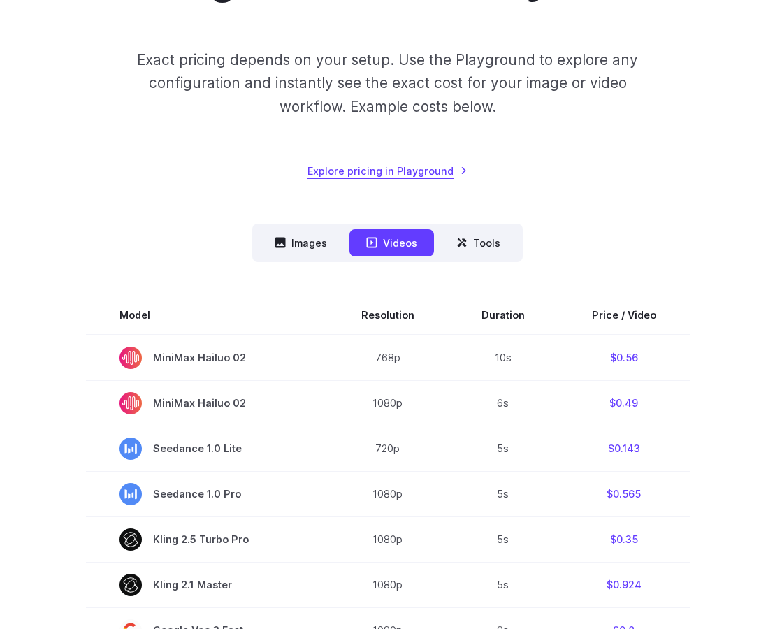
click at [379, 163] on link "Explore pricing in Playground" at bounding box center [387, 171] width 160 height 16
